Goal: Task Accomplishment & Management: Manage account settings

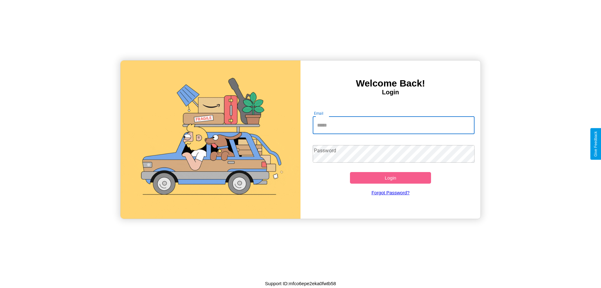
click at [393, 125] on input "Email" at bounding box center [394, 125] width 162 height 18
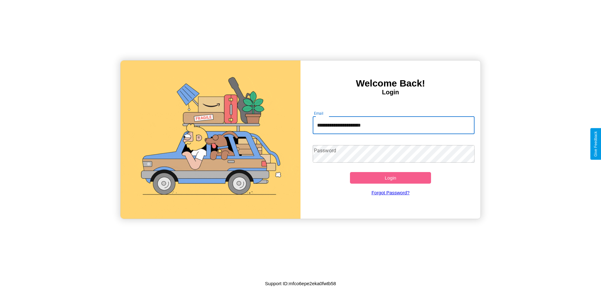
type input "**********"
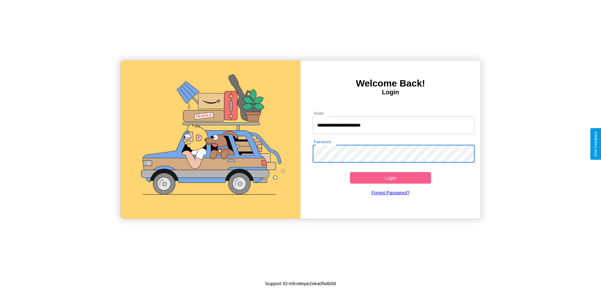
click at [390, 177] on button "Login" at bounding box center [390, 178] width 81 height 12
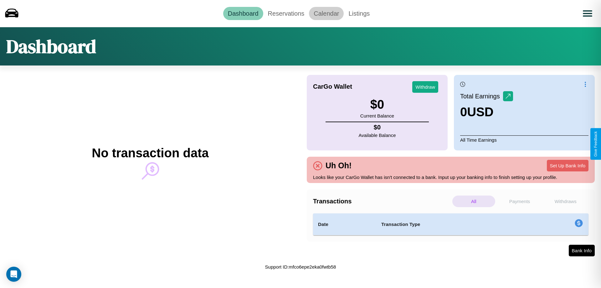
click at [326, 13] on link "Calendar" at bounding box center [326, 13] width 35 height 13
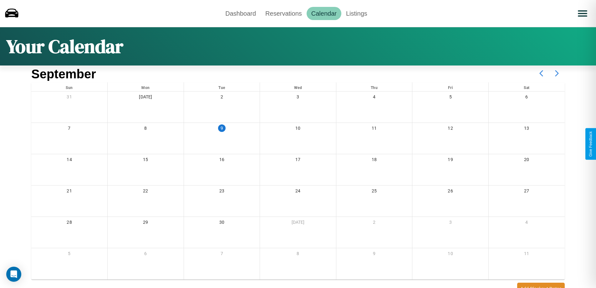
click at [557, 73] on icon at bounding box center [557, 73] width 16 height 16
click at [284, 13] on link "Reservations" at bounding box center [284, 13] width 46 height 13
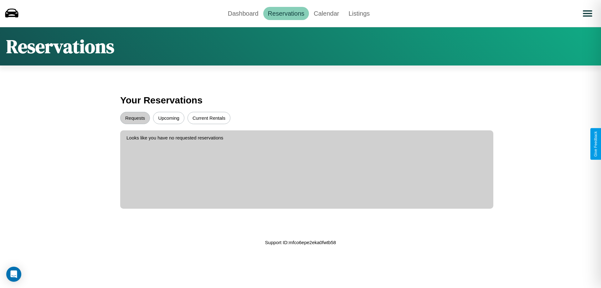
click at [169, 118] on button "Upcoming" at bounding box center [168, 118] width 31 height 12
click at [135, 118] on button "Requests" at bounding box center [135, 118] width 30 height 12
click at [209, 118] on button "Current Rentals" at bounding box center [208, 118] width 43 height 12
